Goal: Task Accomplishment & Management: Manage account settings

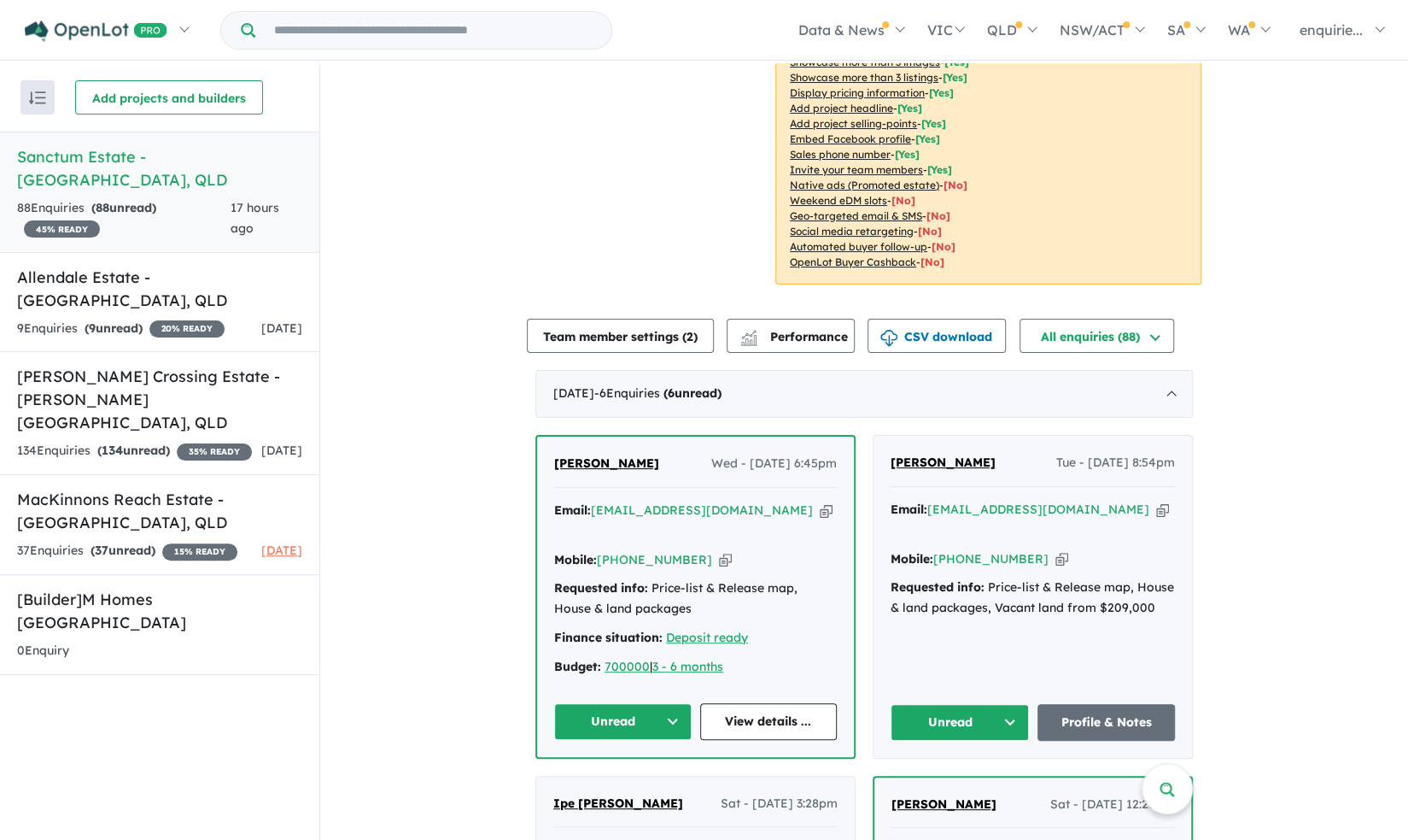
scroll to position [316, 0]
click at [769, 702] on link "View details ..." at bounding box center [769, 721] width 138 height 37
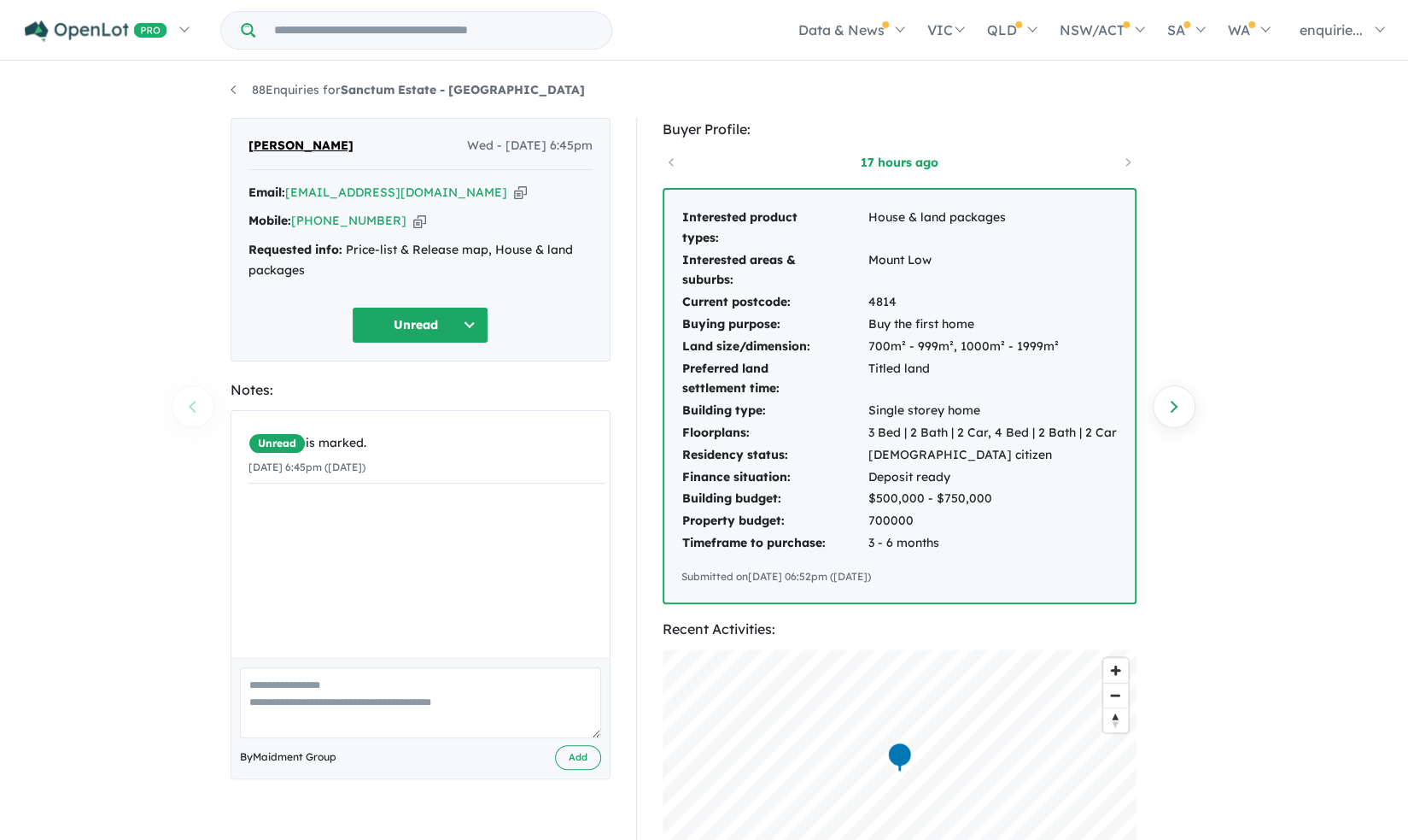
scroll to position [1, 0]
drag, startPoint x: 308, startPoint y: 132, endPoint x: 237, endPoint y: 120, distance: 72.0
click at [237, 120] on div "[PERSON_NAME] Wed - [DATE] 6:45pm Email: [PERSON_NAME][EMAIL_ADDRESS][DOMAIN_NA…" at bounding box center [421, 238] width 380 height 243
copy span "[PERSON_NAME]"
click at [413, 223] on icon "button" at bounding box center [419, 220] width 13 height 18
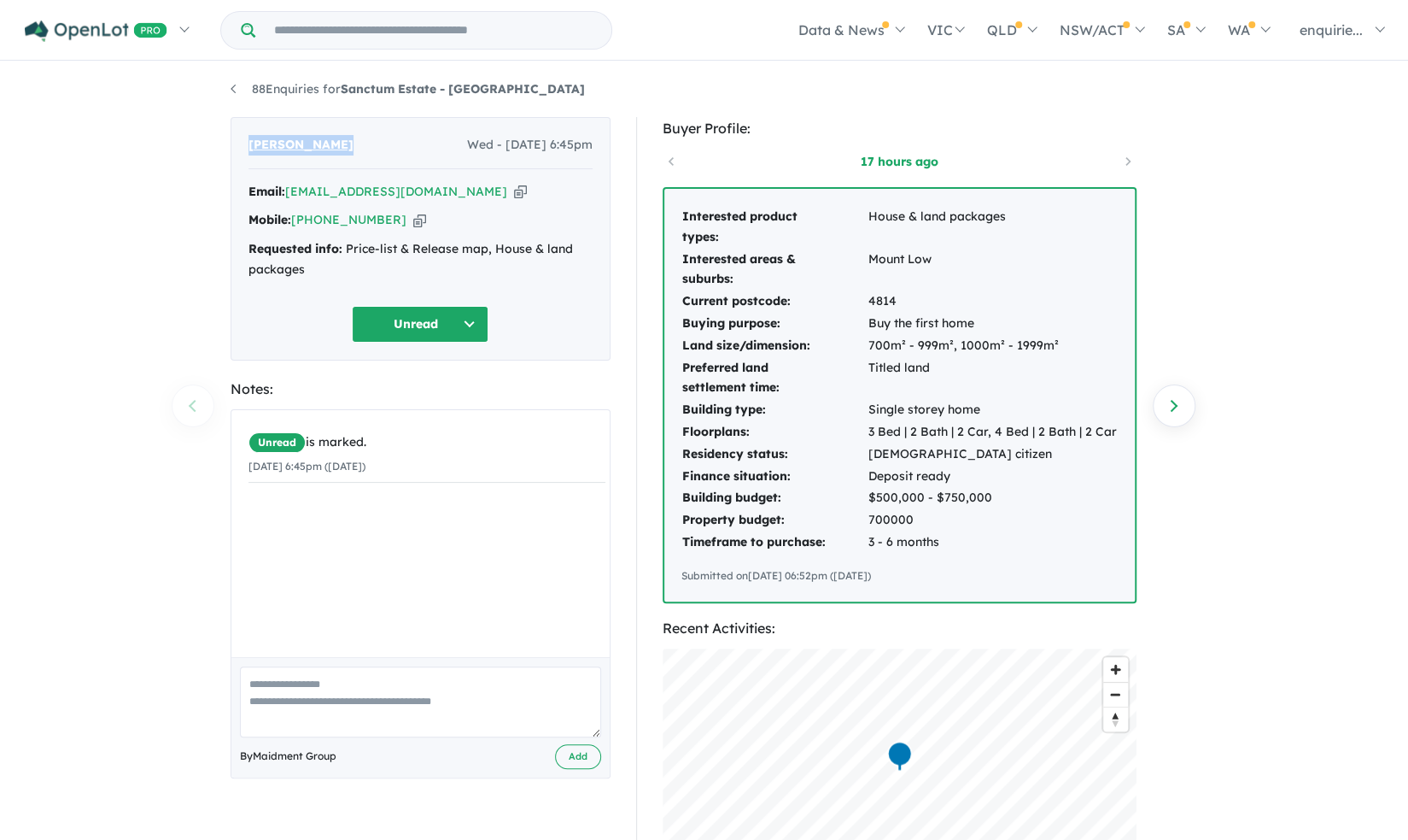
copy span "[PERSON_NAME]"
click at [514, 192] on icon "button" at bounding box center [520, 192] width 13 height 18
copy span "[PERSON_NAME]"
drag, startPoint x: 926, startPoint y: 566, endPoint x: 660, endPoint y: 236, distance: 423.9
click at [660, 236] on div "Buyer Profile: 17 hours ago Interested product types: House & land packages Int…" at bounding box center [907, 660] width 542 height 1087
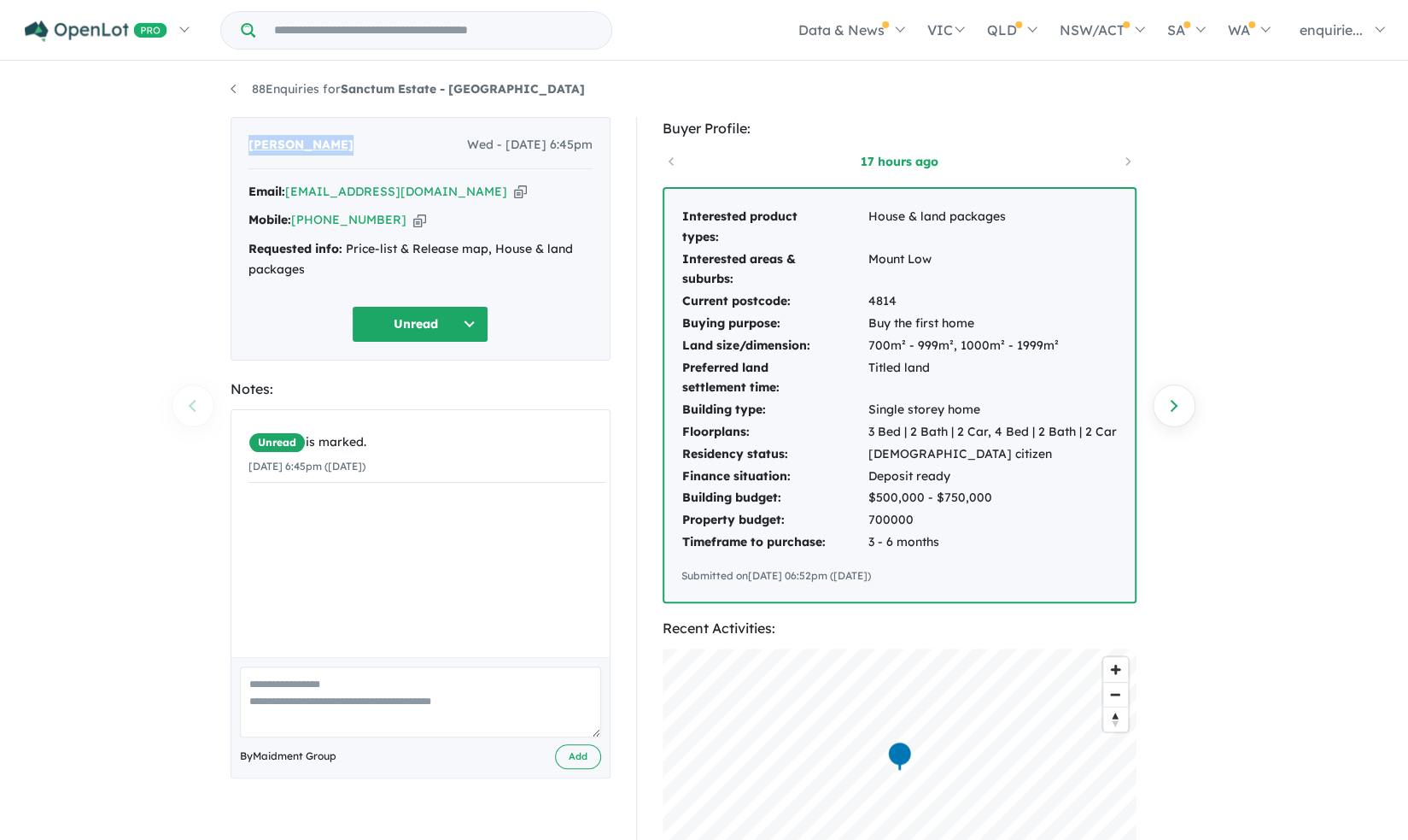
copy div "Interested product types: House & land packages Interested areas & suburbs: Mou…"
click at [621, 520] on div "Cody Kesteven Wed - 24/09/2025, 6:45pm Email: cody.kesteven@gmail.com Copied! M…" at bounding box center [421, 660] width 406 height 1087
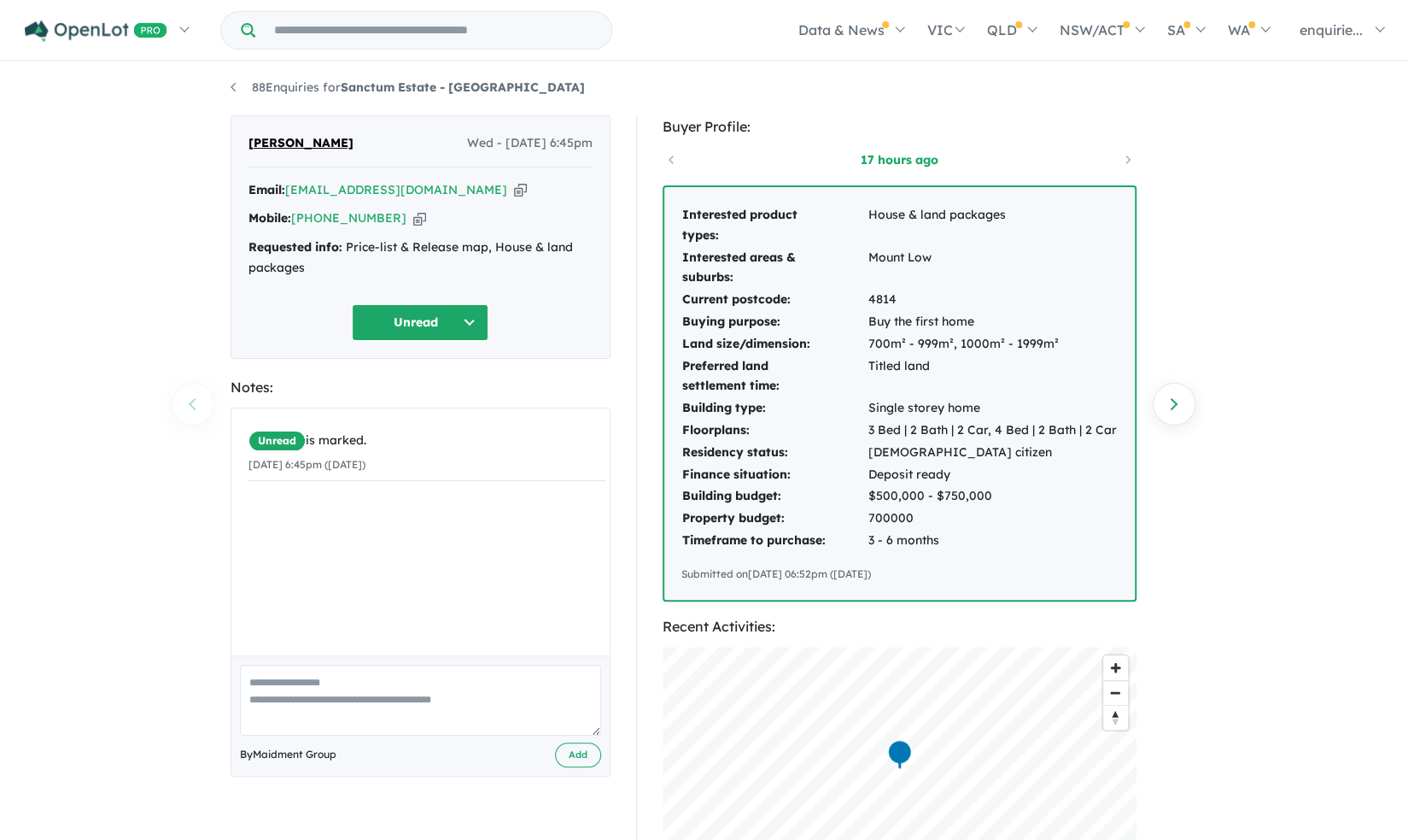
scroll to position [0, 0]
